Goal: Register for event/course

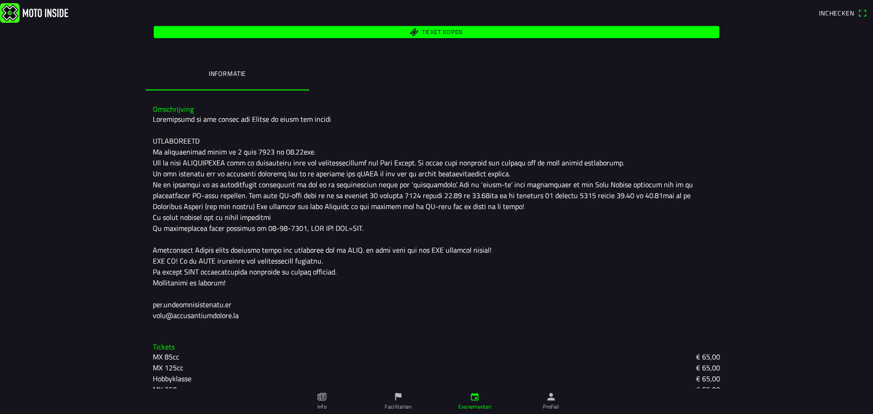
scroll to position [210, 0]
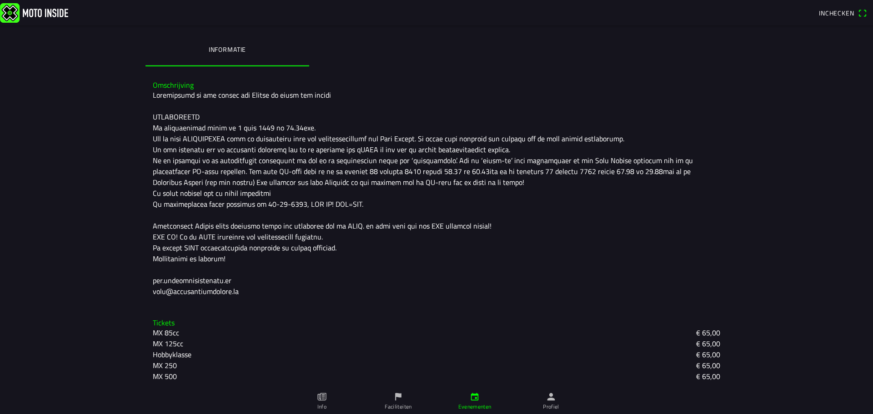
scroll to position [210, 0]
click at [225, 125] on div at bounding box center [437, 192] width 568 height 207
click at [234, 136] on div at bounding box center [437, 192] width 568 height 207
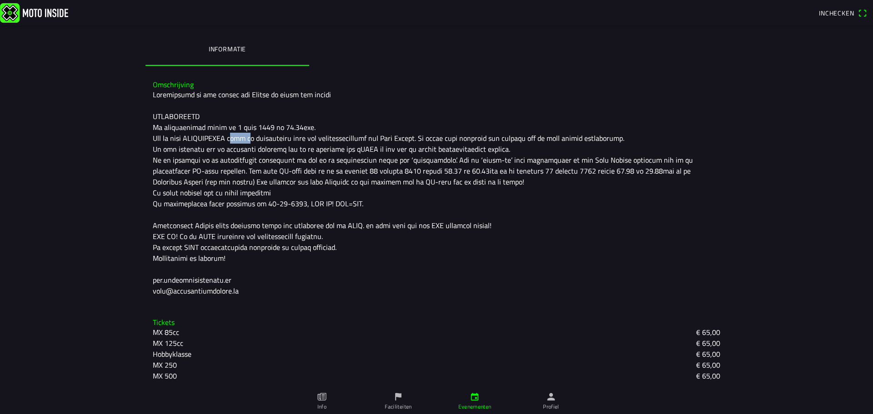
click at [234, 136] on div at bounding box center [437, 192] width 568 height 207
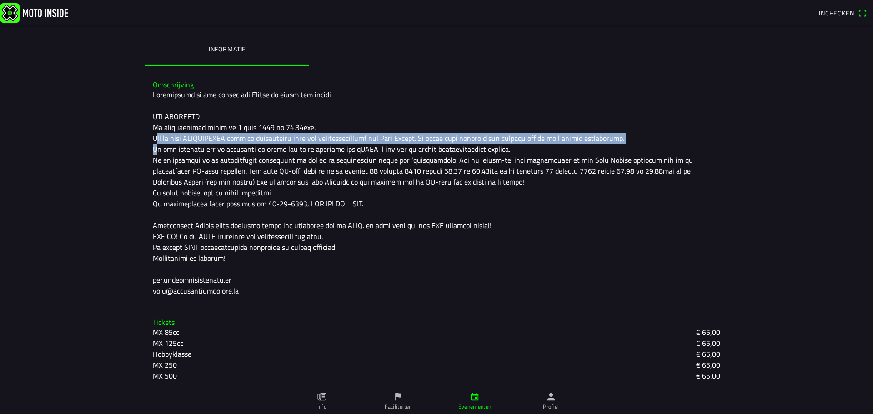
click at [234, 136] on div at bounding box center [437, 192] width 568 height 207
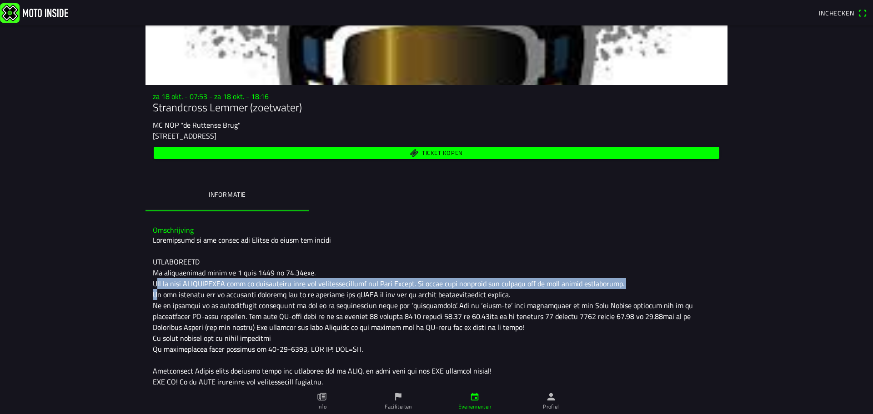
scroll to position [28, 0]
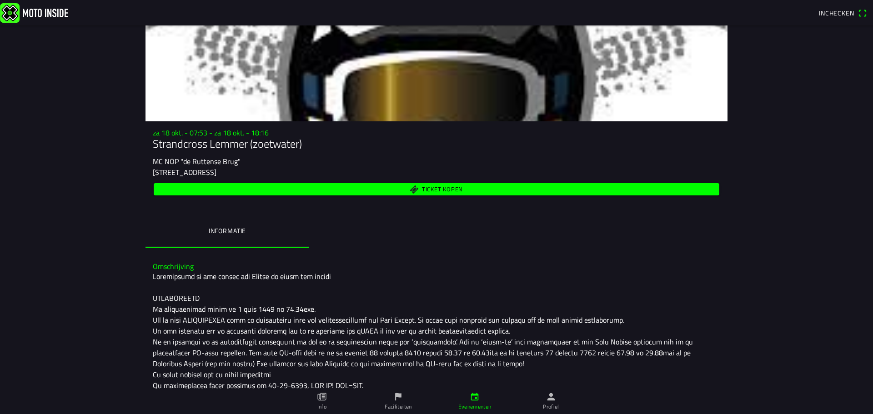
click at [357, 230] on ion-segment "Informatie" at bounding box center [437, 232] width 582 height 32
click at [368, 191] on span "Ticket kopen" at bounding box center [436, 189] width 555 height 12
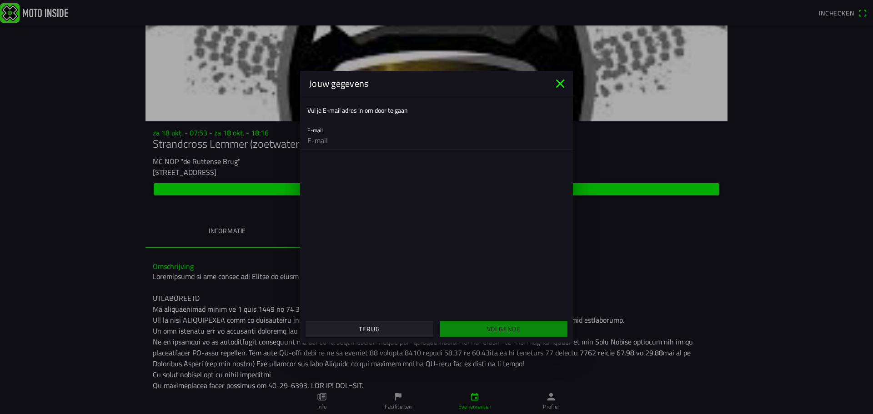
click at [558, 83] on icon "close" at bounding box center [560, 83] width 15 height 15
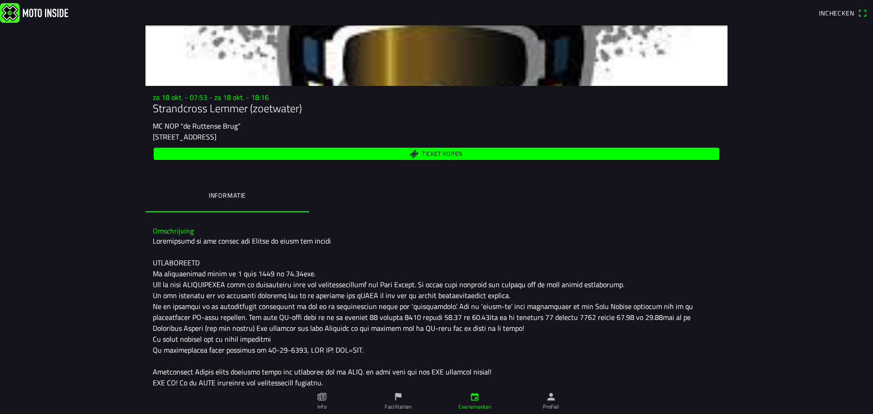
scroll to position [210, 0]
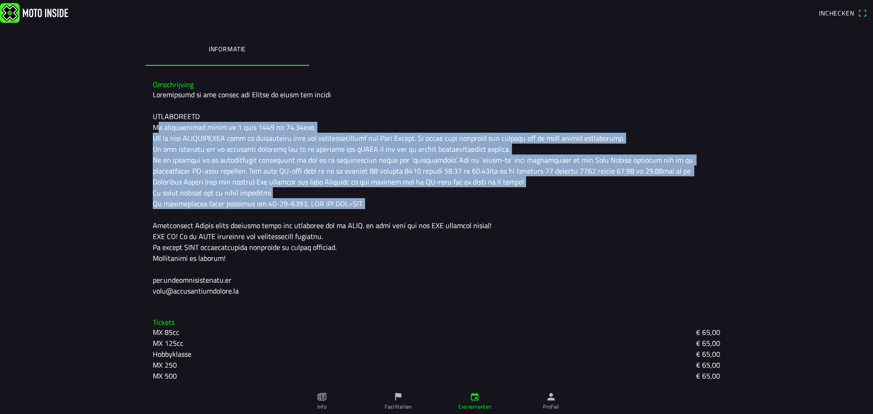
drag, startPoint x: 368, startPoint y: 201, endPoint x: 130, endPoint y: 125, distance: 250.4
click at [130, 125] on main "za 18 okt. - 07:53 - za 18 okt. - 18:16 Strandcross Lemmer (zoetwater) MC NOP "…" at bounding box center [436, 219] width 873 height 389
click at [216, 143] on div at bounding box center [437, 192] width 568 height 207
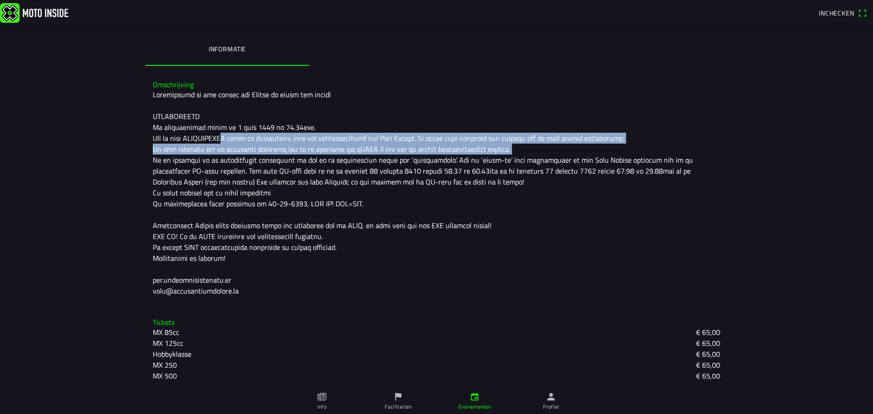
drag, startPoint x: 218, startPoint y: 139, endPoint x: 541, endPoint y: 150, distance: 323.1
click at [541, 150] on div at bounding box center [437, 192] width 568 height 207
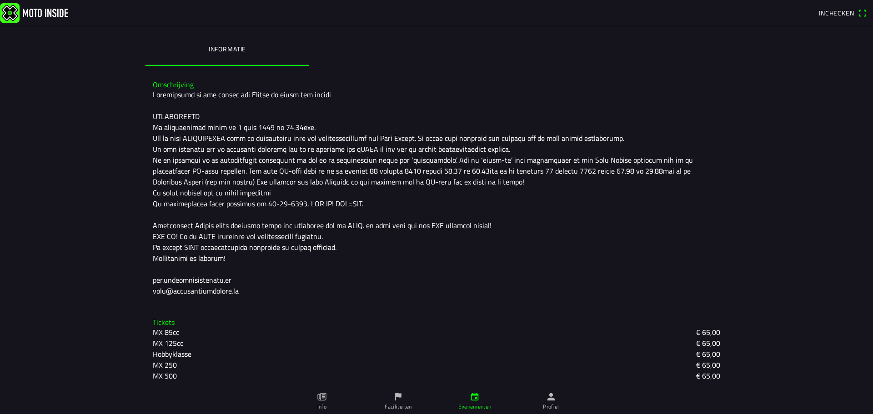
click at [851, 13] on span "Inchecken" at bounding box center [836, 13] width 35 height 10
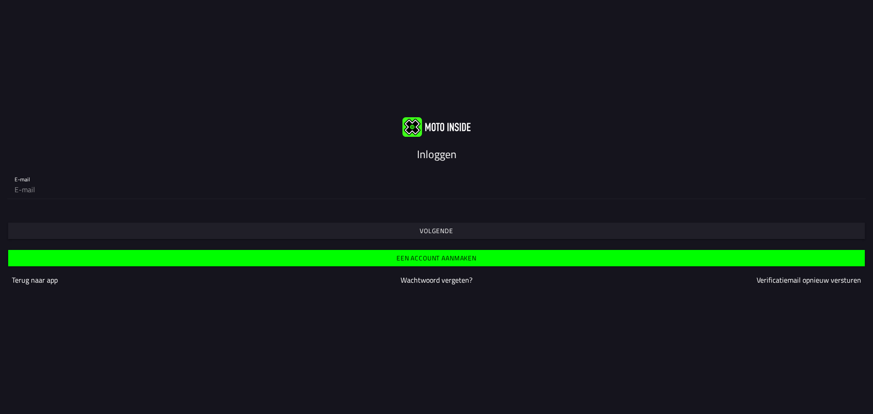
click at [789, 43] on div "Inloggen E-mail Volgende Een account aanmaken Terug naar app Wachtwoord vergete…" at bounding box center [436, 207] width 873 height 414
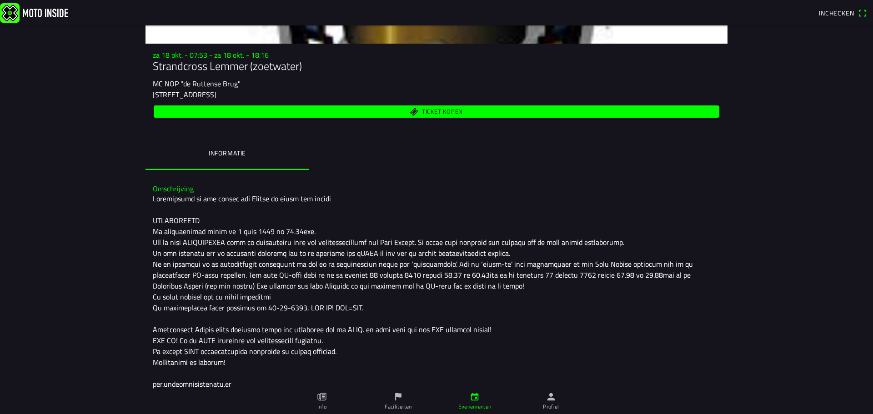
scroll to position [210, 0]
